Goal: Information Seeking & Learning: Learn about a topic

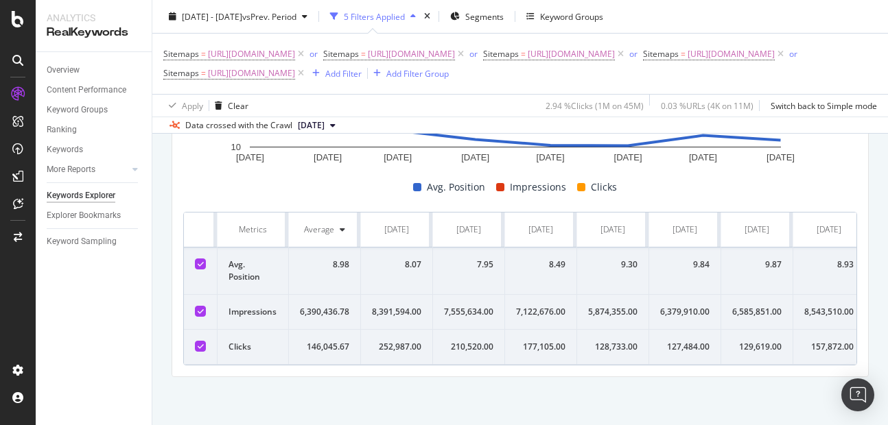
click at [319, 306] on div "6,390,436.78" at bounding box center [324, 312] width 49 height 12
copy div "6,390,436.78"
click at [328, 330] on td "146,045.67" at bounding box center [325, 347] width 72 height 35
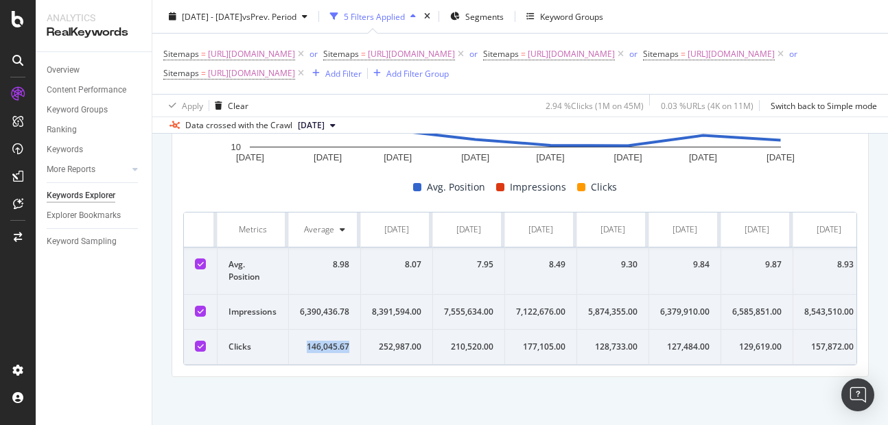
copy div "146,045.67"
click at [334, 259] on div "8.98" at bounding box center [324, 265] width 49 height 12
copy div "8.98"
click at [388, 306] on div "8,391,594.00" at bounding box center [396, 312] width 49 height 12
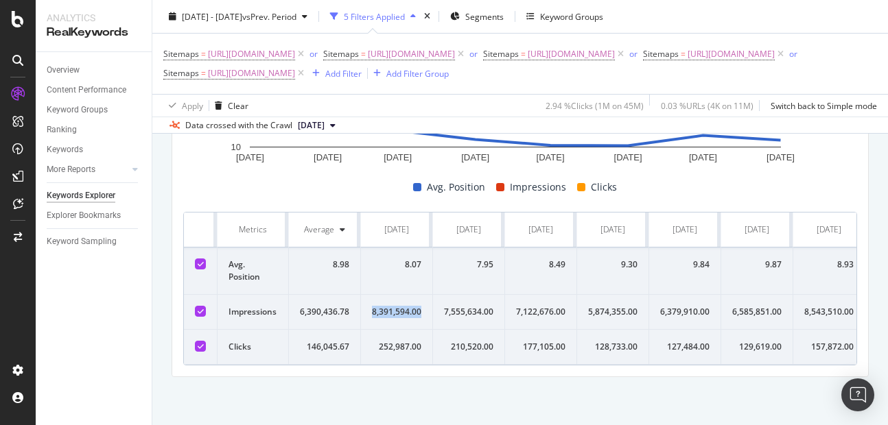
click at [388, 306] on div "8,391,594.00" at bounding box center [396, 312] width 49 height 12
copy div "8,391,594.00"
click at [393, 341] on div "252,987.00" at bounding box center [396, 347] width 49 height 12
copy div "252,987.00"
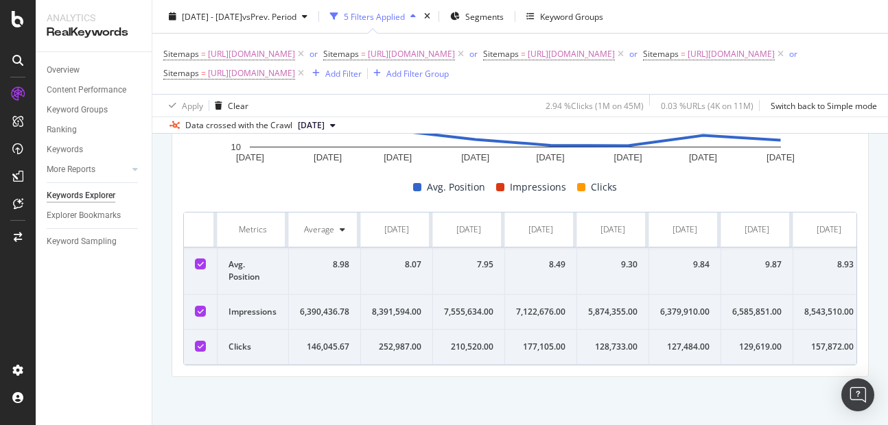
click at [416, 259] on div "8.07" at bounding box center [396, 265] width 49 height 12
copy div "8.07"
click at [484, 259] on div "7.95" at bounding box center [468, 265] width 49 height 12
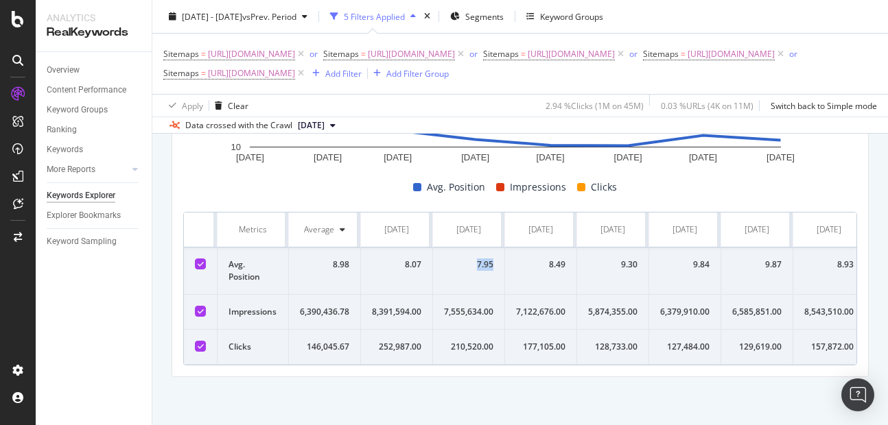
copy div "7.95"
click at [457, 295] on td "7,555,634.00" at bounding box center [469, 312] width 72 height 35
copy div "7,555,634.00"
click at [468, 341] on div "210,520.00" at bounding box center [468, 347] width 49 height 12
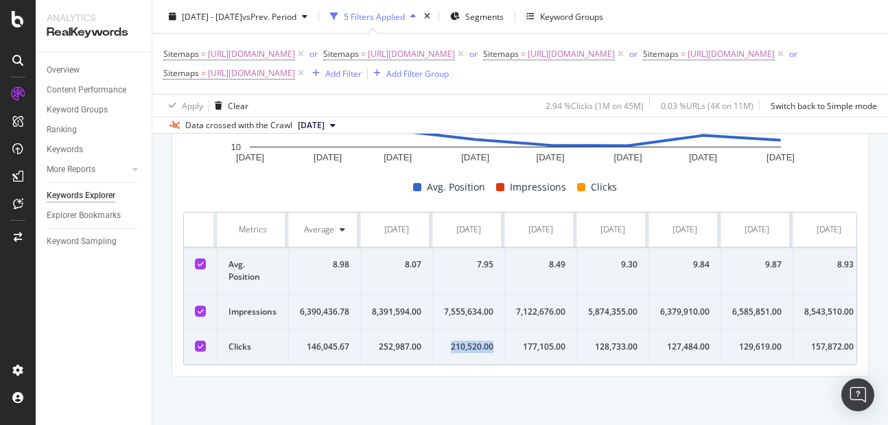
click at [468, 341] on div "210,520.00" at bounding box center [468, 347] width 49 height 12
copy div "210,520.00"
click at [537, 306] on div "7,122,676.00" at bounding box center [540, 312] width 49 height 12
copy div "7,122,676.00"
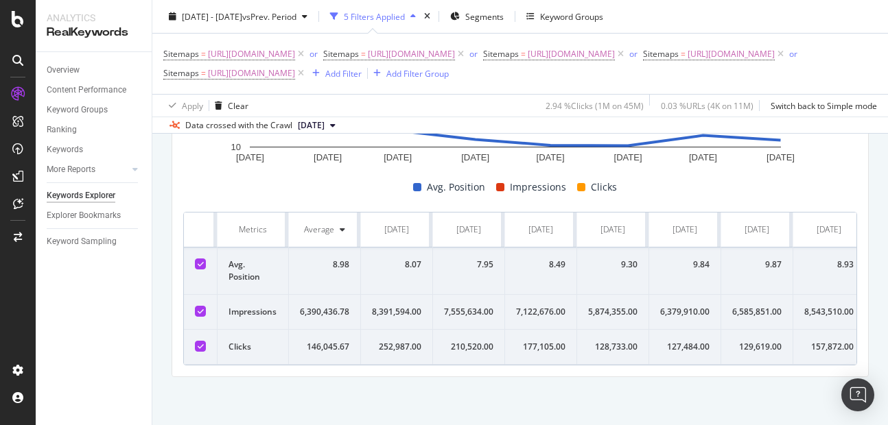
click at [540, 341] on div "177,105.00" at bounding box center [540, 347] width 49 height 12
click at [554, 259] on div "8.49" at bounding box center [540, 265] width 49 height 12
click at [607, 306] on div "5,874,355.00" at bounding box center [612, 312] width 49 height 12
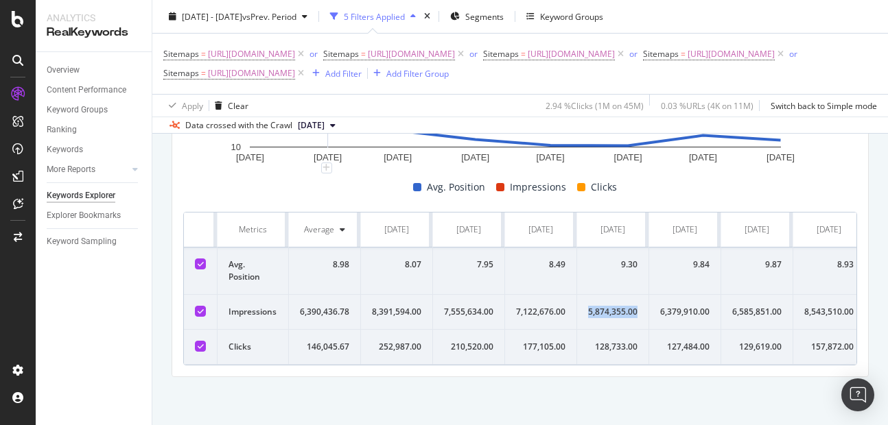
click at [607, 306] on div "5,874,355.00" at bounding box center [612, 312] width 49 height 12
click at [618, 341] on div "128,733.00" at bounding box center [612, 347] width 49 height 12
click at [629, 259] on div "9.30" at bounding box center [612, 265] width 49 height 12
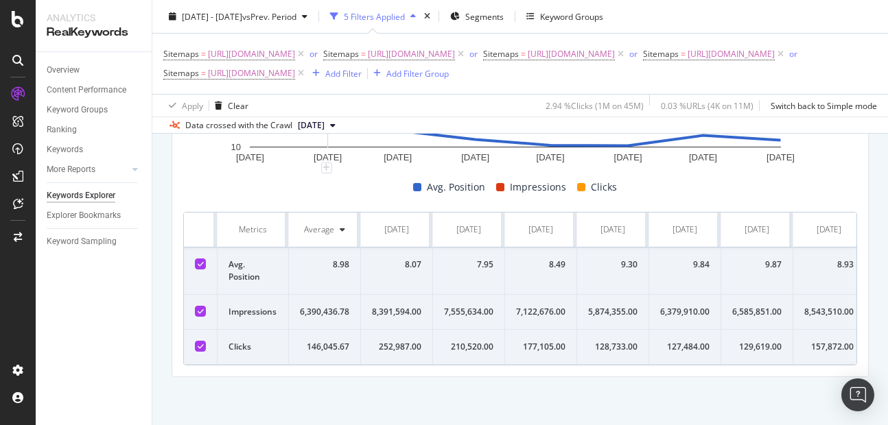
click at [679, 306] on div "6,379,910.00" at bounding box center [684, 312] width 49 height 12
click at [678, 341] on div "127,484.00" at bounding box center [684, 347] width 49 height 12
click at [704, 259] on div "9.84" at bounding box center [684, 265] width 49 height 12
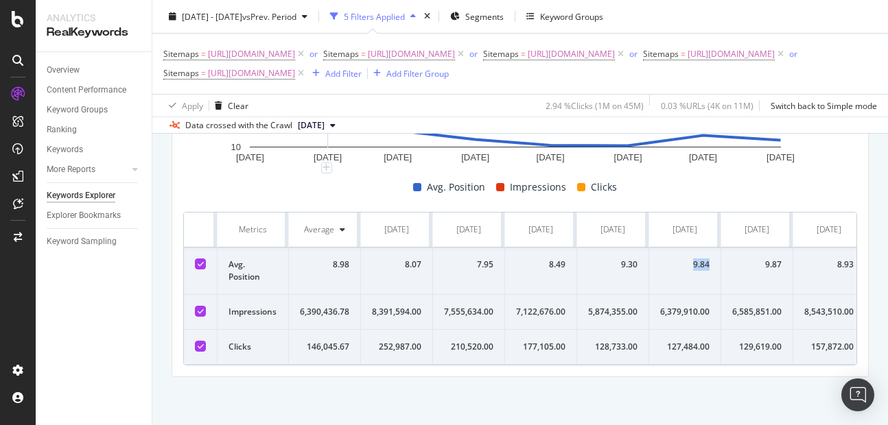
click at [704, 259] on div "9.84" at bounding box center [684, 265] width 49 height 12
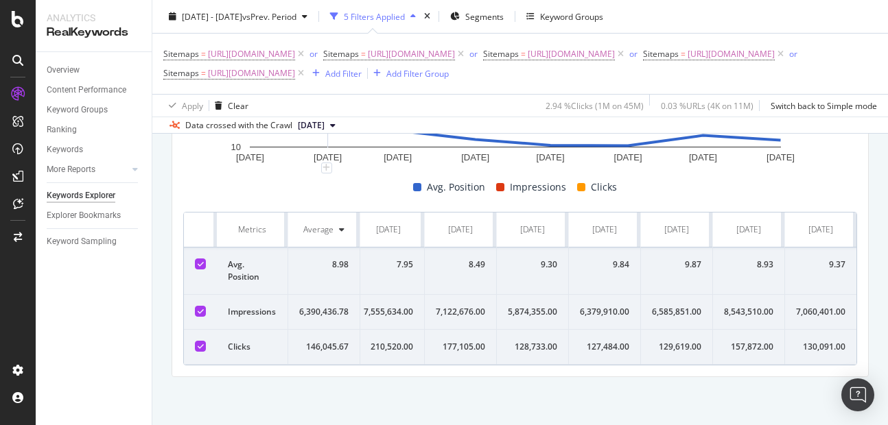
click at [683, 259] on div "9.87" at bounding box center [676, 265] width 49 height 12
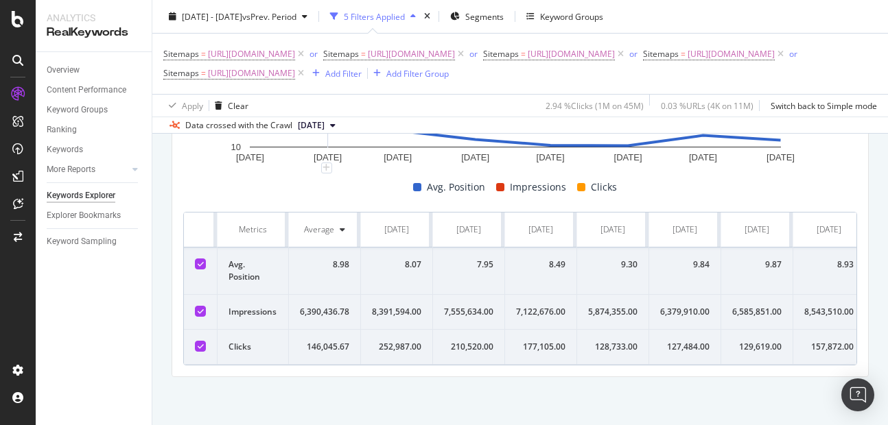
click at [745, 306] on div "6,585,851.00" at bounding box center [756, 312] width 49 height 12
click at [747, 341] on div "129,619.00" at bounding box center [756, 347] width 49 height 12
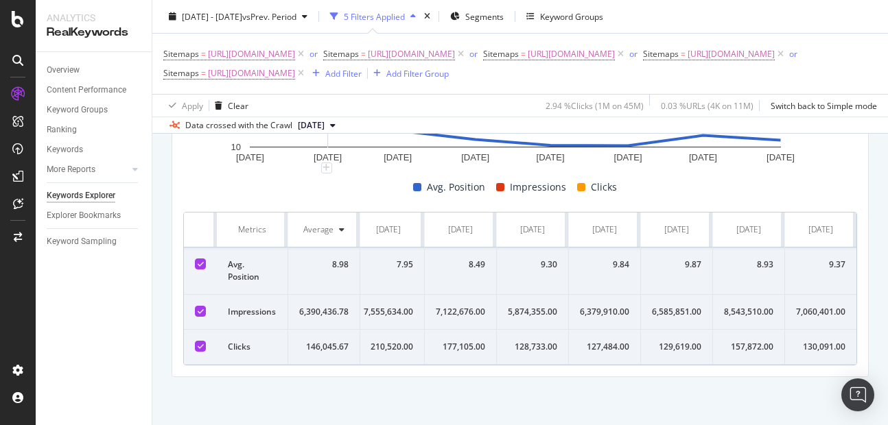
click at [748, 259] on div "8.93" at bounding box center [748, 265] width 49 height 12
click at [734, 306] on div "8,543,510.00" at bounding box center [748, 312] width 49 height 12
click at [740, 342] on div "157,872.00" at bounding box center [748, 347] width 49 height 12
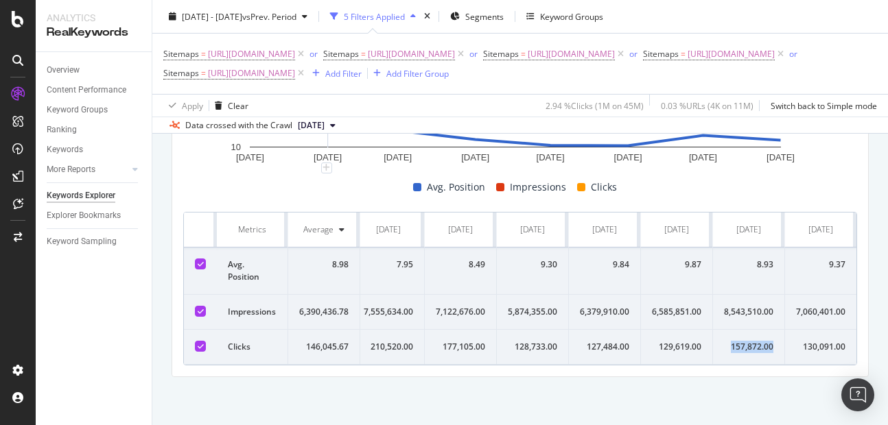
click at [740, 342] on div "157,872.00" at bounding box center [748, 347] width 49 height 12
click at [798, 306] on div "7,060,401.00" at bounding box center [820, 312] width 49 height 12
click at [798, 341] on div "130,091.00" at bounding box center [820, 347] width 49 height 12
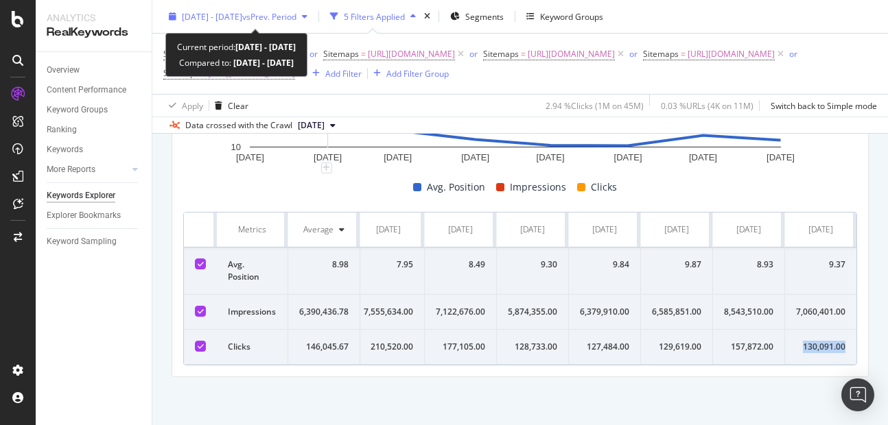
click at [239, 25] on div "2025 Jan. 1st - Aug. 31st vs Prev. Period" at bounding box center [238, 16] width 150 height 21
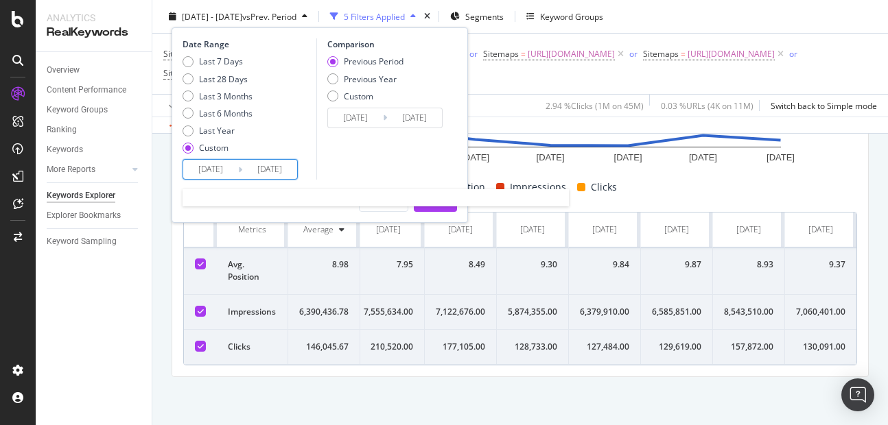
click at [215, 164] on input "2025/01/01" at bounding box center [210, 169] width 55 height 19
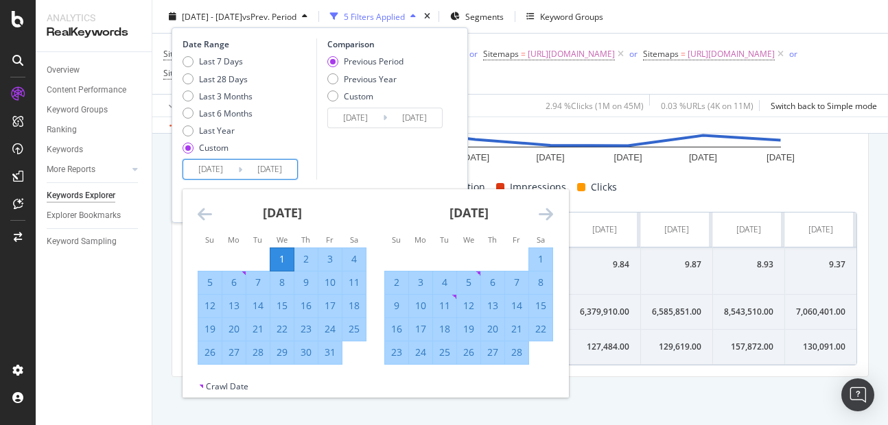
click at [545, 214] on icon "Move forward to switch to the next month." at bounding box center [546, 214] width 14 height 16
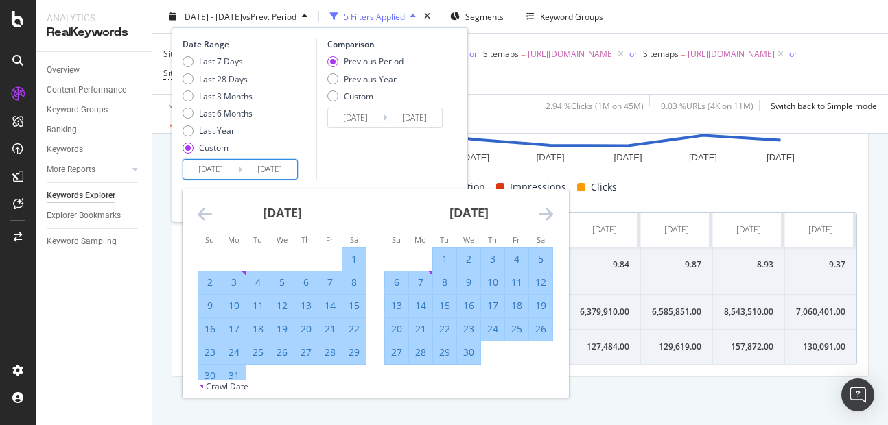
click at [545, 214] on icon "Move forward to switch to the next month." at bounding box center [546, 214] width 14 height 16
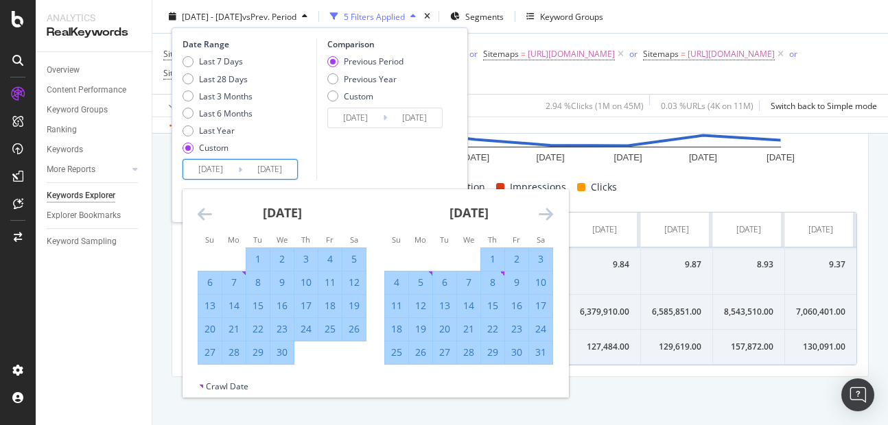
click at [545, 214] on icon "Move forward to switch to the next month." at bounding box center [546, 214] width 14 height 16
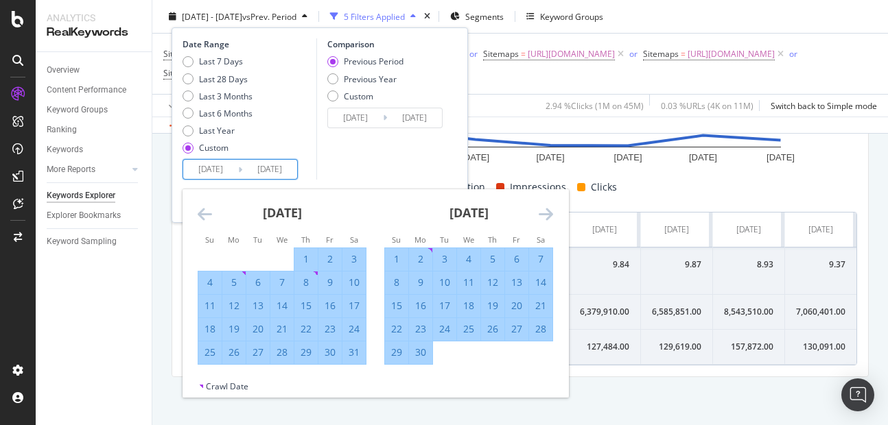
click at [545, 214] on icon "Move forward to switch to the next month." at bounding box center [546, 214] width 14 height 16
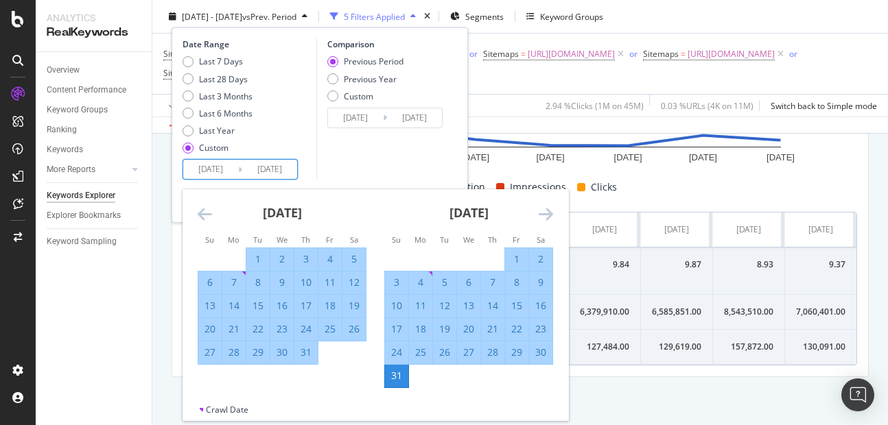
click at [545, 214] on icon "Move forward to switch to the next month." at bounding box center [546, 214] width 14 height 16
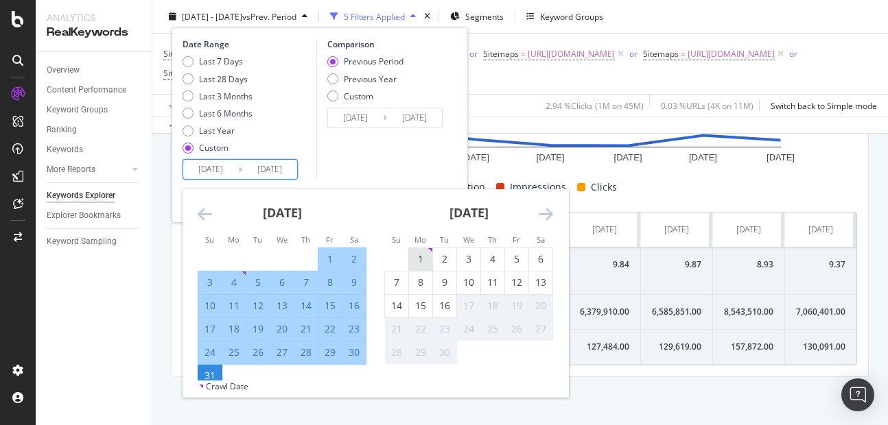
click at [423, 259] on div "1" at bounding box center [420, 260] width 23 height 14
type input "2025/09/01"
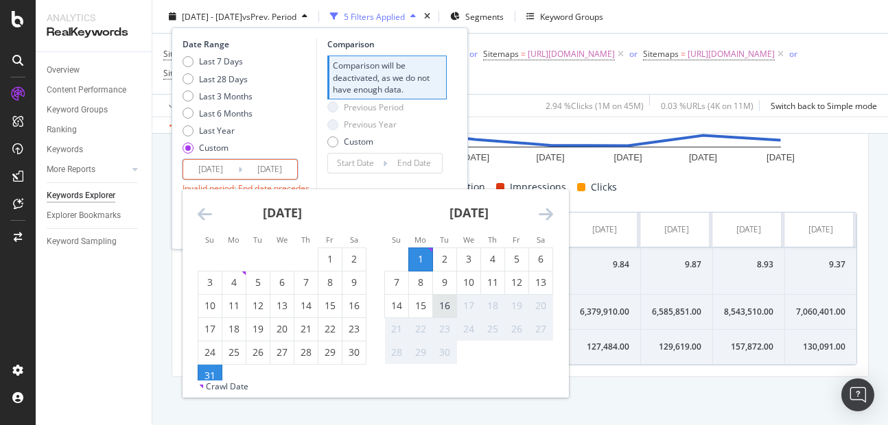
click at [443, 313] on div "16" at bounding box center [444, 306] width 23 height 14
type input "2025/09/16"
type input "2025/08/16"
type input "2025/08/31"
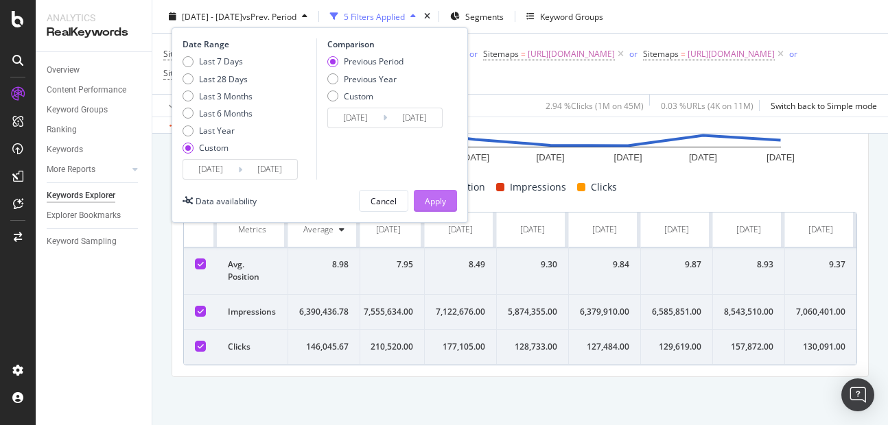
click at [432, 191] on div "Apply" at bounding box center [435, 201] width 21 height 21
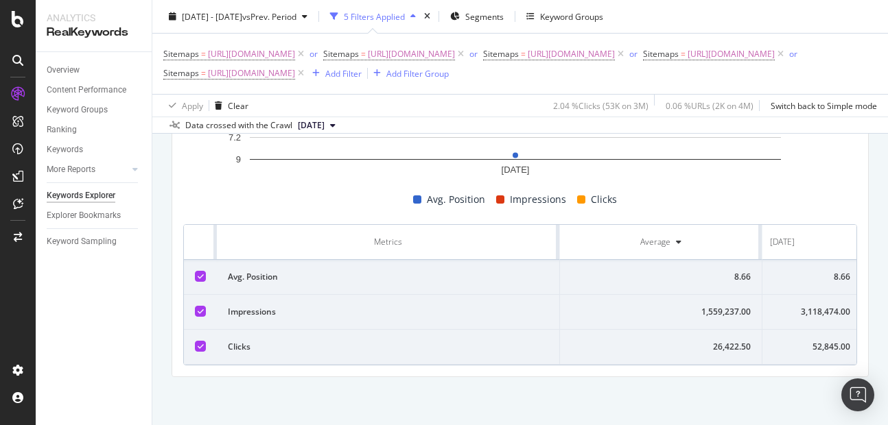
scroll to position [0, 75]
click at [823, 271] on div "8.66" at bounding box center [777, 277] width 137 height 12
click at [810, 306] on div "3,118,474.00" at bounding box center [777, 312] width 137 height 12
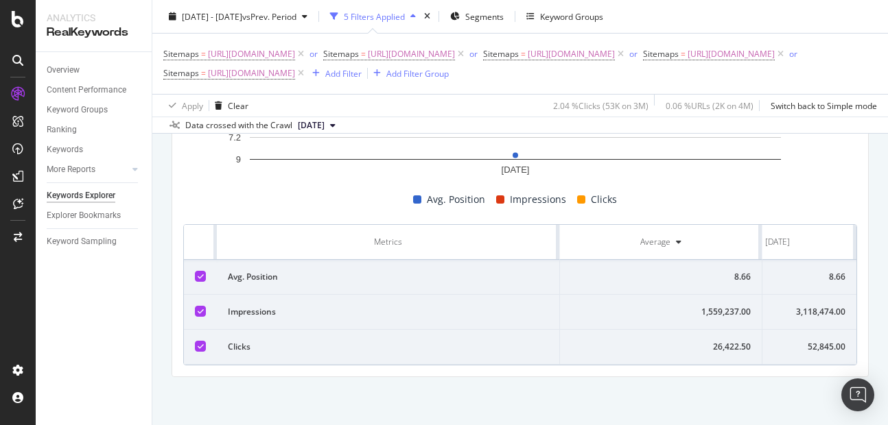
click at [808, 341] on div "52,845.00" at bounding box center [777, 347] width 137 height 12
